Goal: Task Accomplishment & Management: Manage account settings

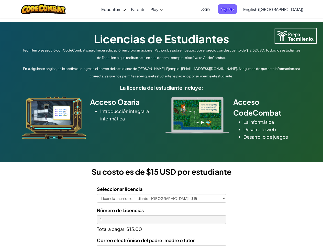
click at [162, 123] on div at bounding box center [198, 115] width 72 height 37
click at [213, 9] on span "Login" at bounding box center [205, 8] width 15 height 9
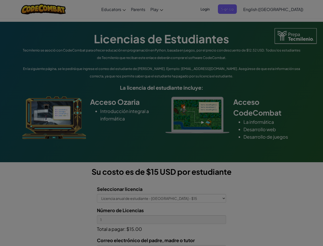
click at [0, 0] on input "Email or Username :" at bounding box center [0, 0] width 0 height 0
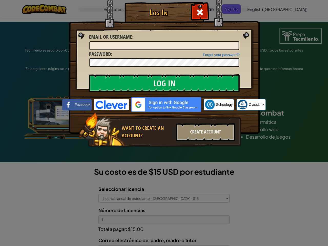
click at [259, 9] on div "Log In Unknown Error Email or Username : Forgot your password? Password : Log I…" at bounding box center [164, 123] width 328 height 246
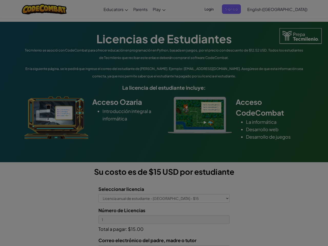
click at [286, 9] on div at bounding box center [164, 123] width 328 height 246
